Goal: Task Accomplishment & Management: Complete application form

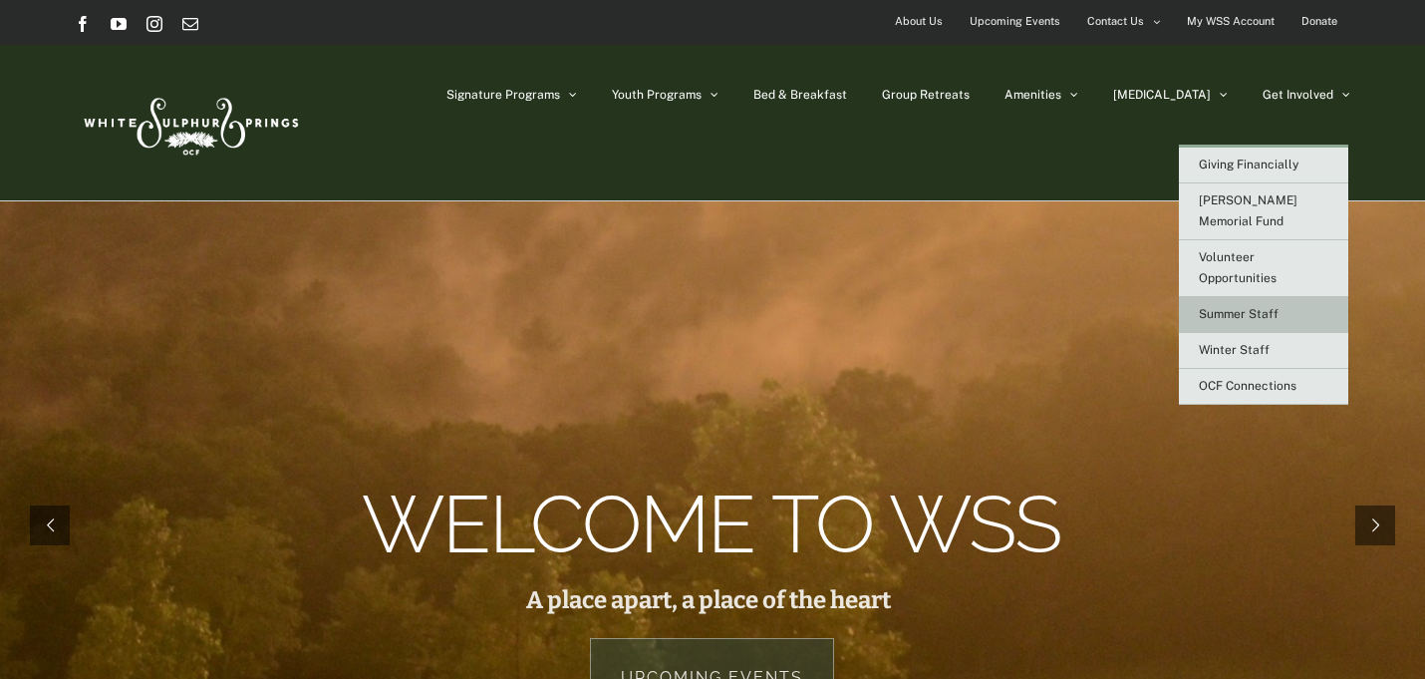
click at [1223, 307] on span "Summer Staff" at bounding box center [1239, 314] width 80 height 14
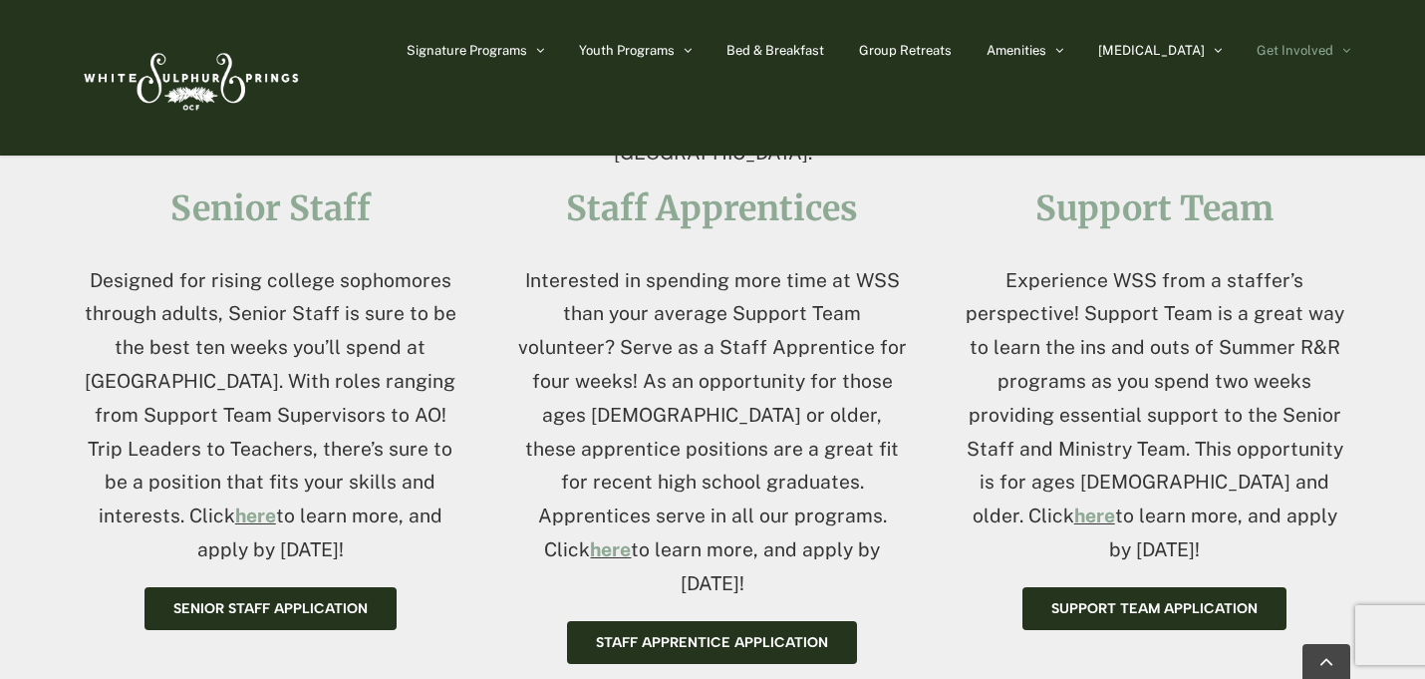
scroll to position [826, 0]
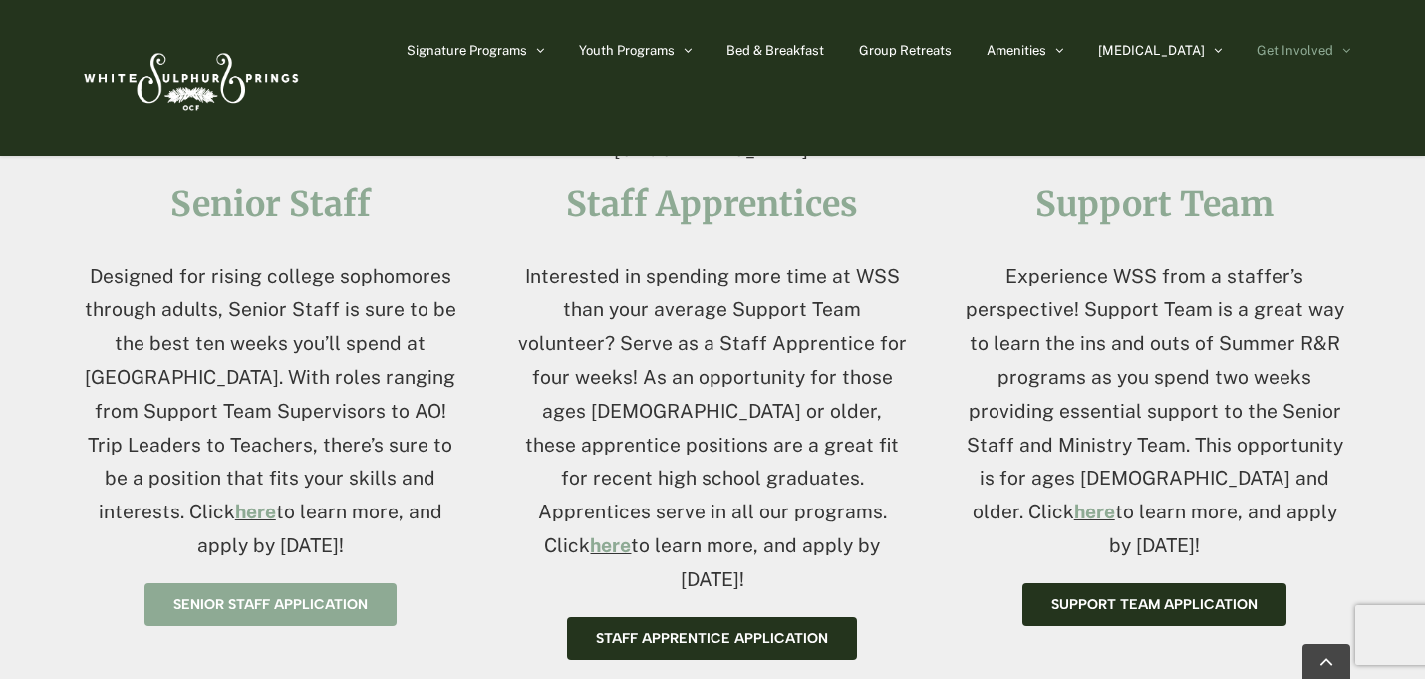
click at [224, 605] on span "Senior Staff application" at bounding box center [270, 604] width 194 height 17
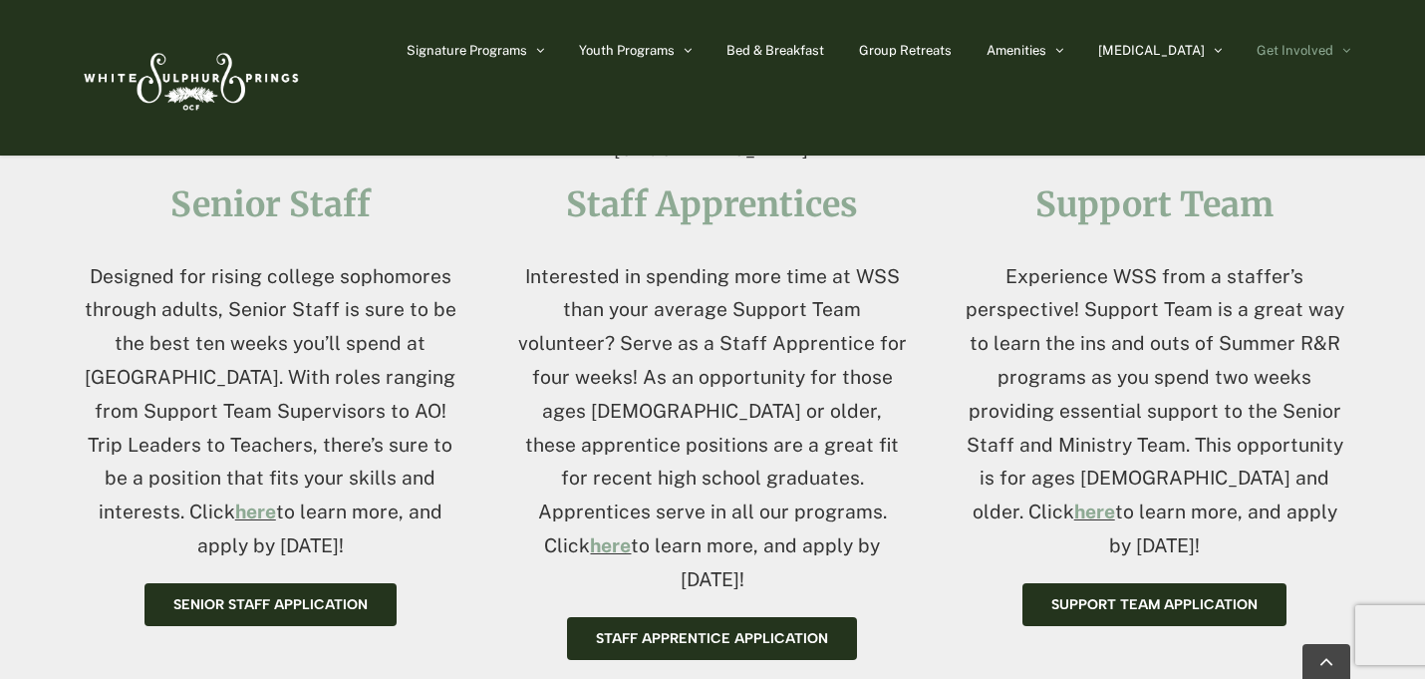
click at [443, 141] on div "Signature Programs Summer R&R Winter Retreat Holistic Health Workshop Resurrect…" at bounding box center [713, 77] width 1276 height 155
